Goal: Answer question/provide support

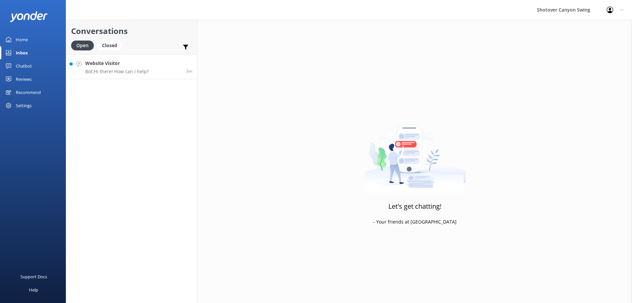
click at [121, 65] on h4 "Website Visitor" at bounding box center [117, 63] width 64 height 7
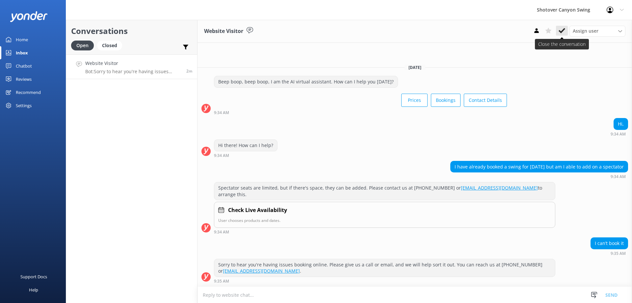
click at [559, 30] on icon at bounding box center [562, 30] width 7 height 7
